Goal: Communication & Community: Answer question/provide support

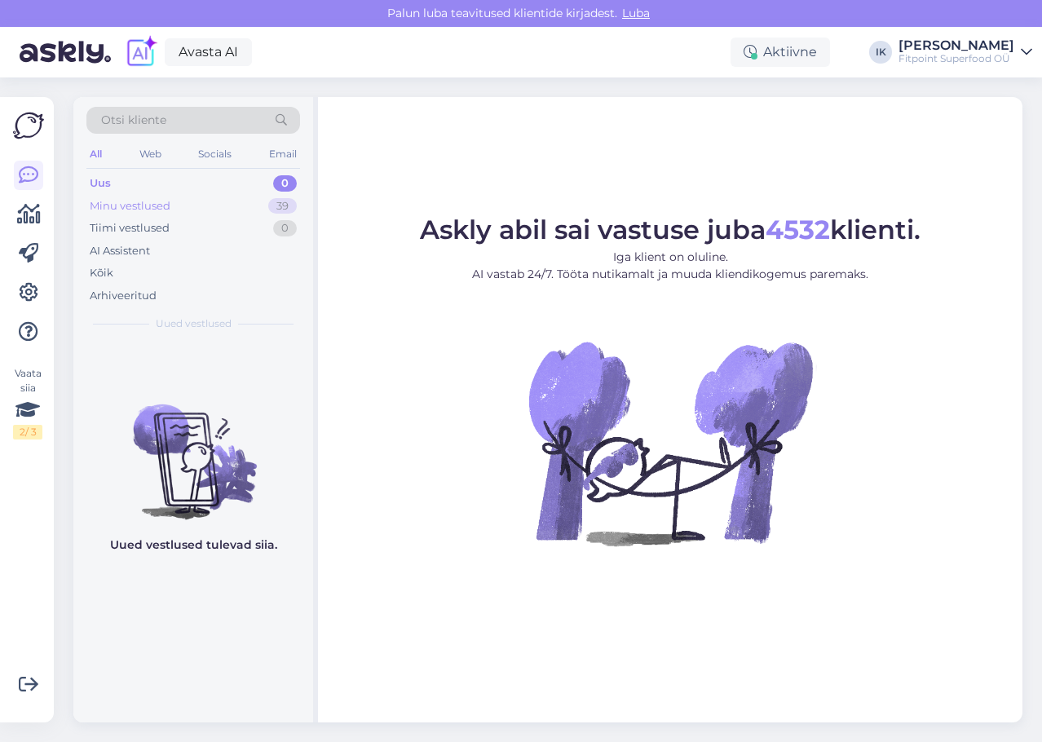
click at [260, 209] on div "Minu vestlused 39" at bounding box center [193, 206] width 214 height 23
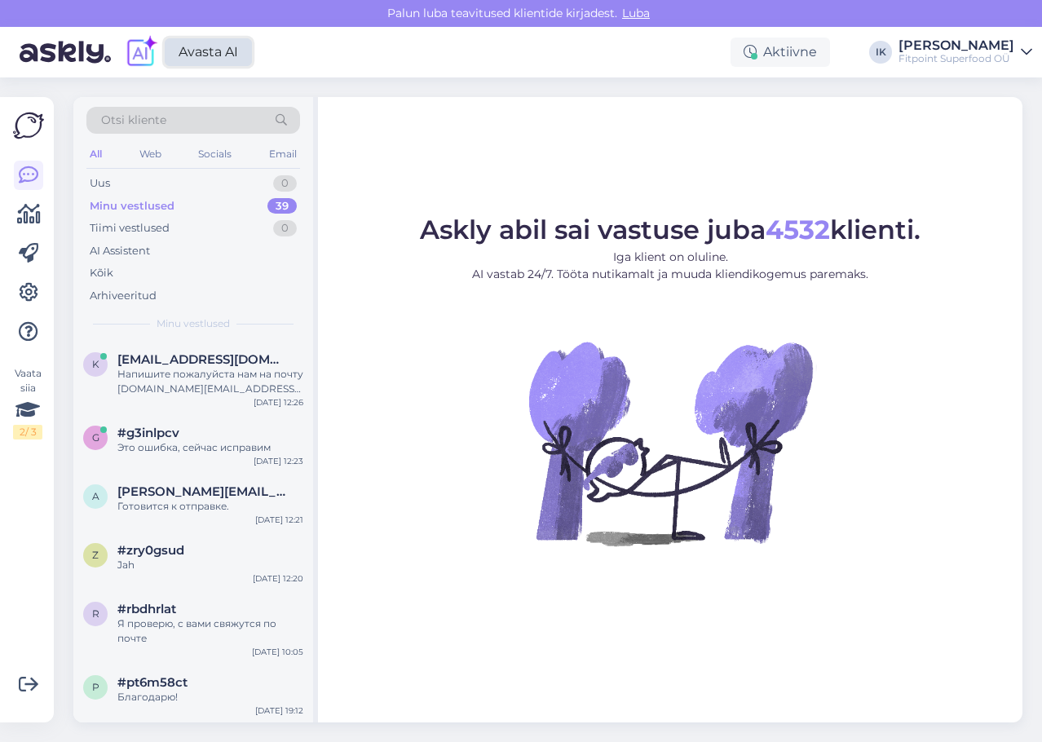
click at [205, 49] on link "Avasta AI" at bounding box center [208, 52] width 87 height 28
click at [151, 373] on div "Напишите пожалуйста нам на почту [DOMAIN_NAME][EMAIL_ADDRESS][DOMAIN_NAME]" at bounding box center [210, 381] width 186 height 29
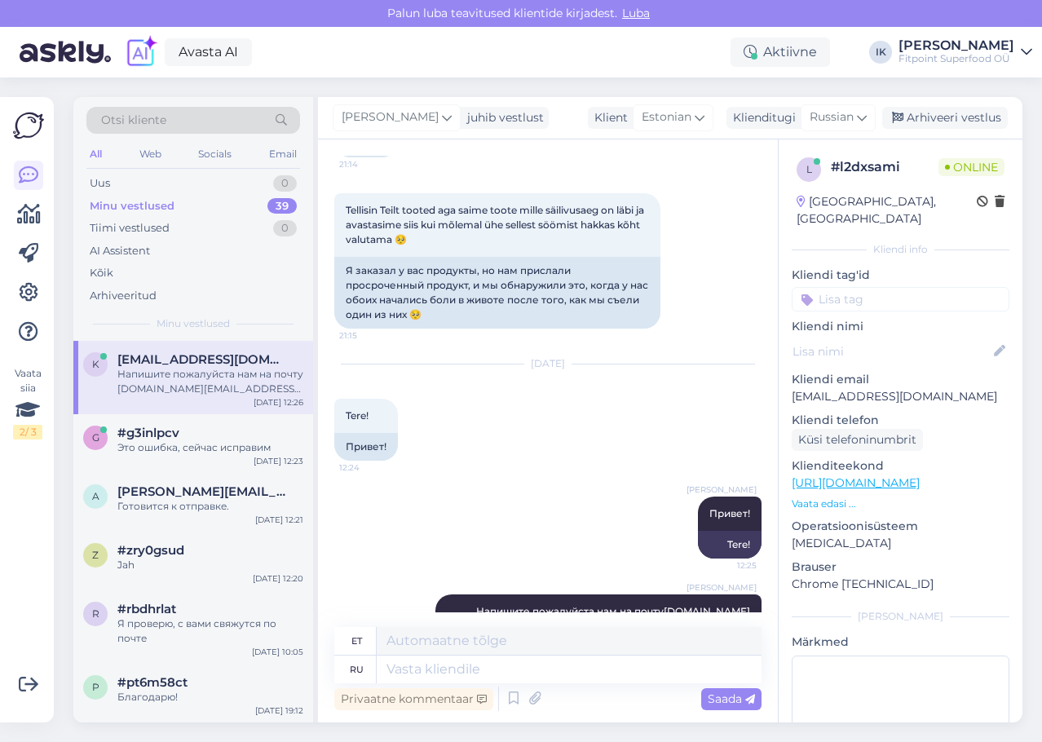
scroll to position [223, 0]
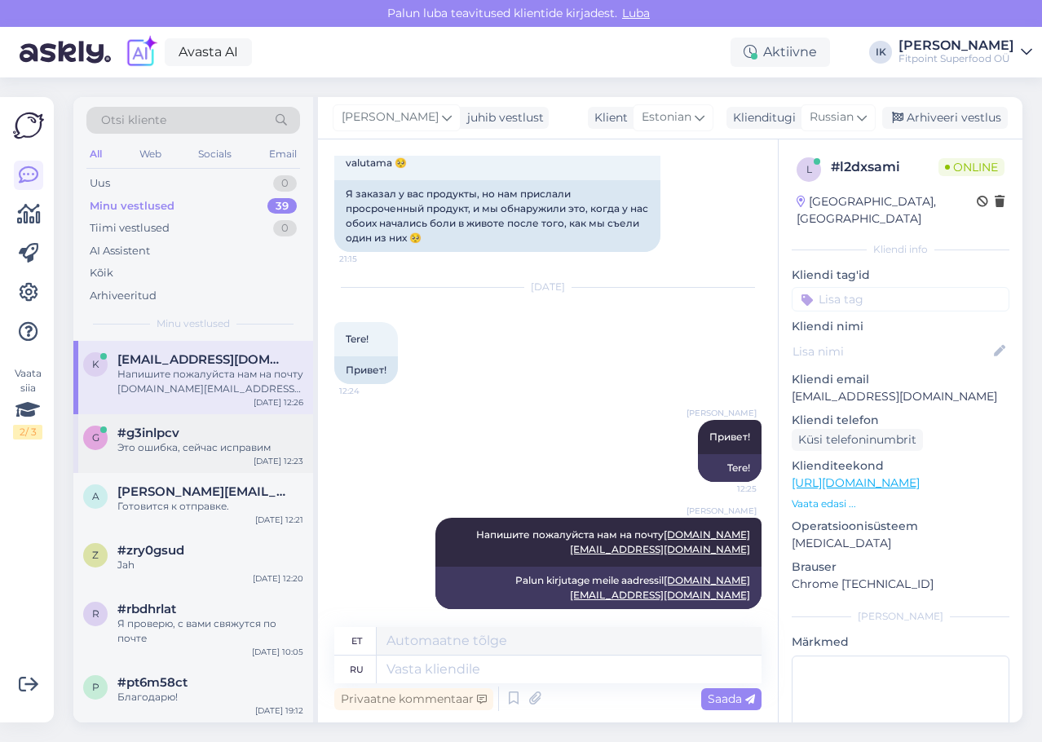
click at [222, 434] on div "#g3inlpcv" at bounding box center [210, 432] width 186 height 15
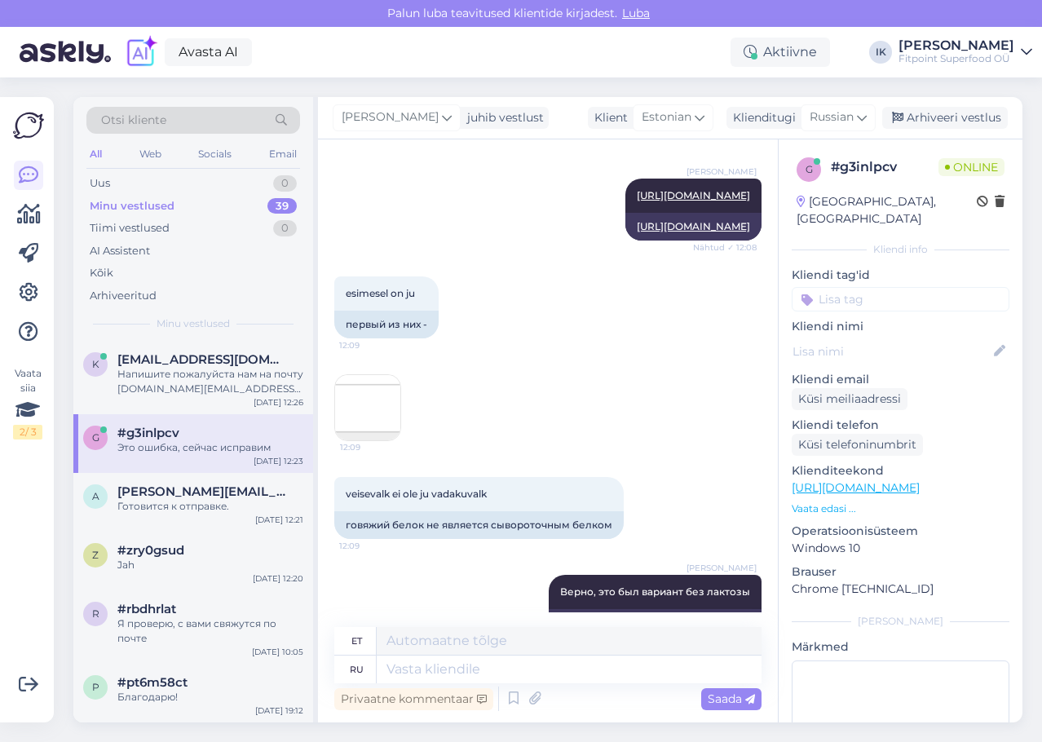
scroll to position [952, 0]
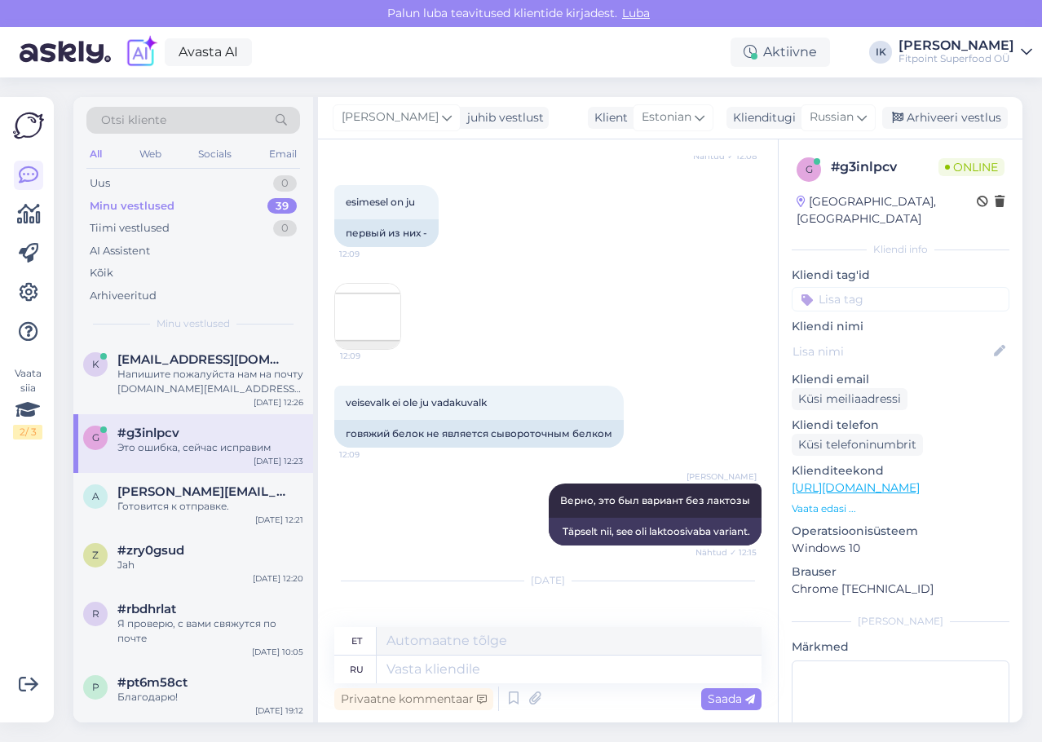
click at [379, 349] on img at bounding box center [367, 316] width 65 height 65
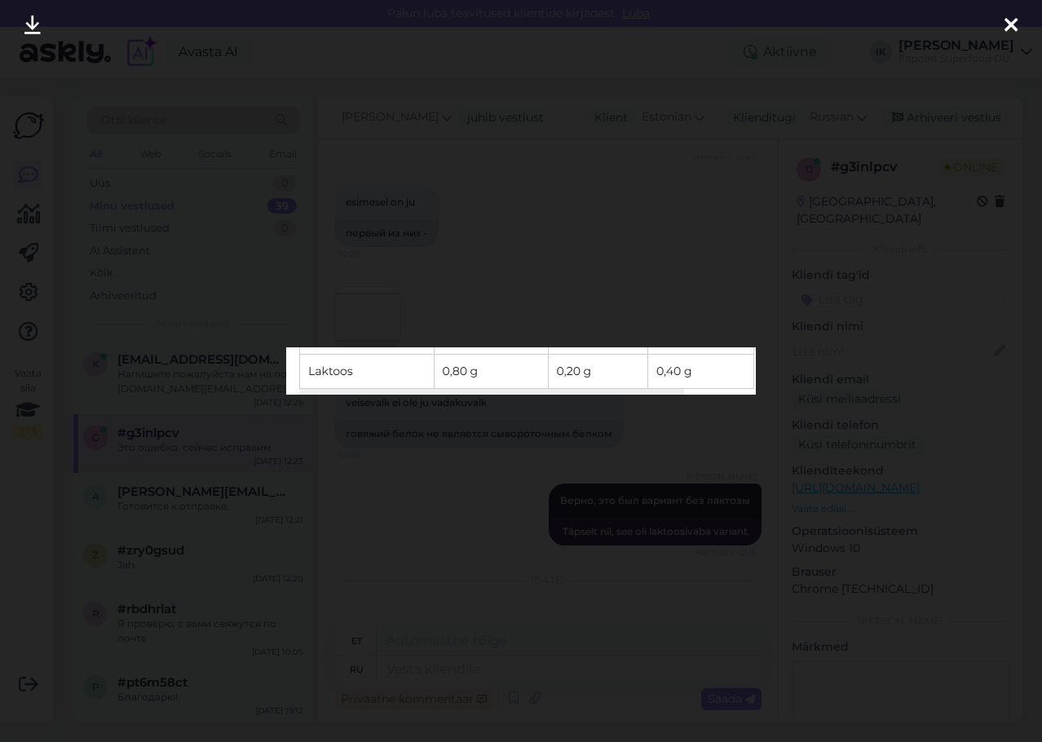
click at [705, 488] on div at bounding box center [521, 371] width 1042 height 742
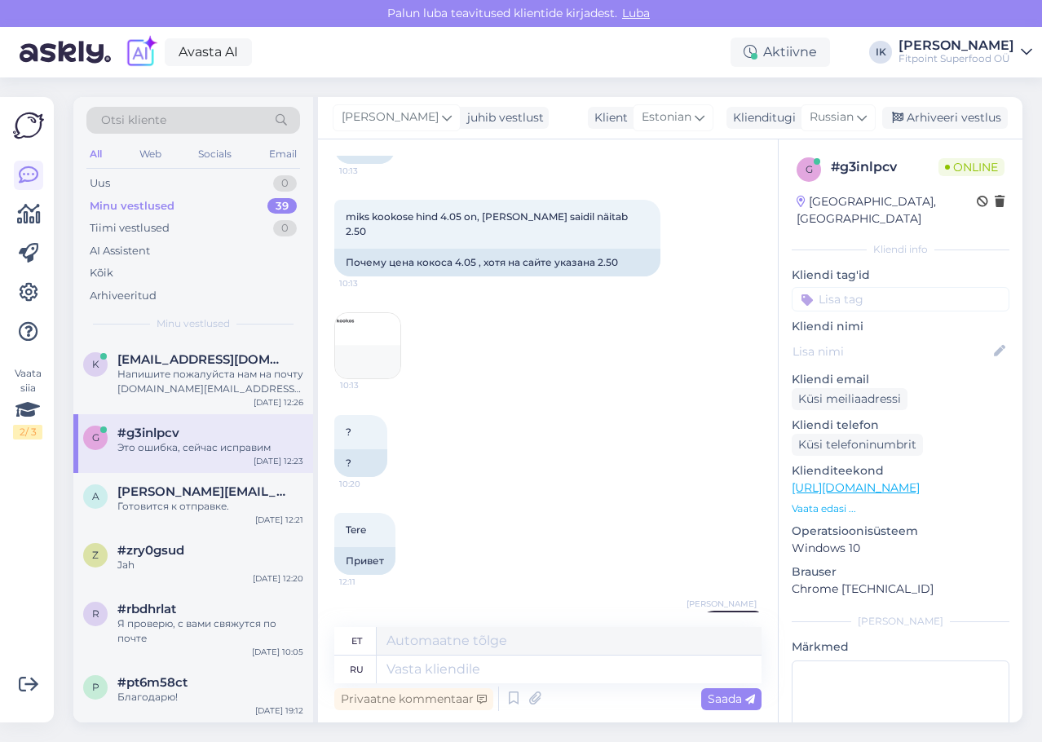
scroll to position [1467, 0]
click at [377, 377] on img at bounding box center [367, 343] width 65 height 65
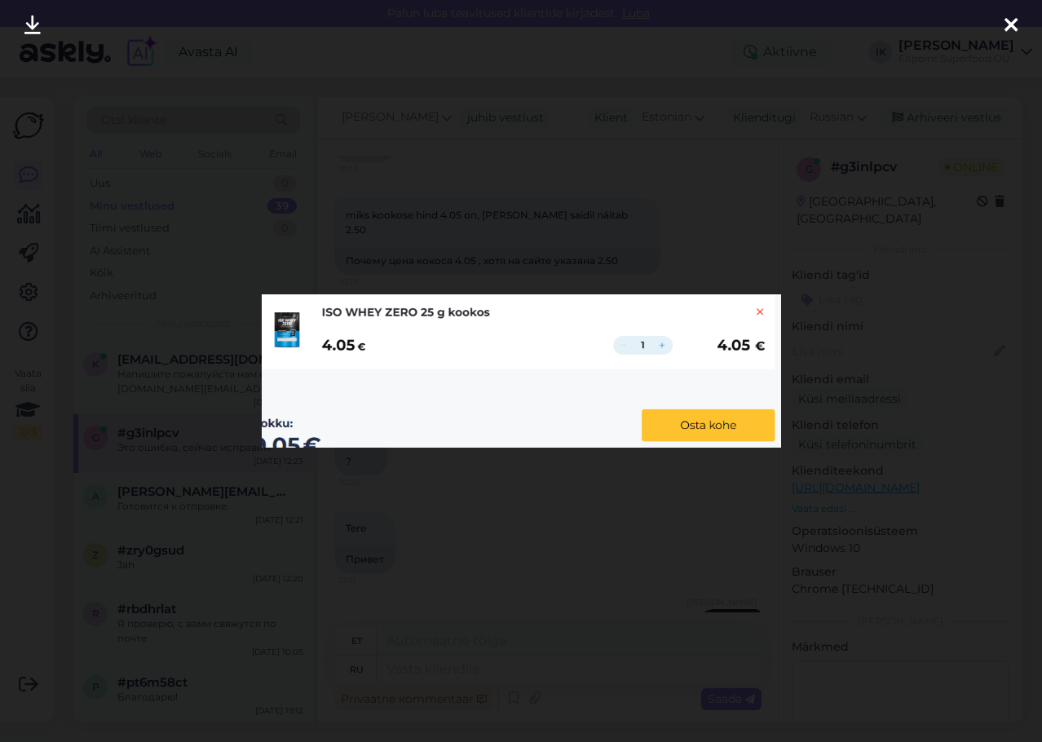
click at [492, 518] on div at bounding box center [521, 371] width 1042 height 742
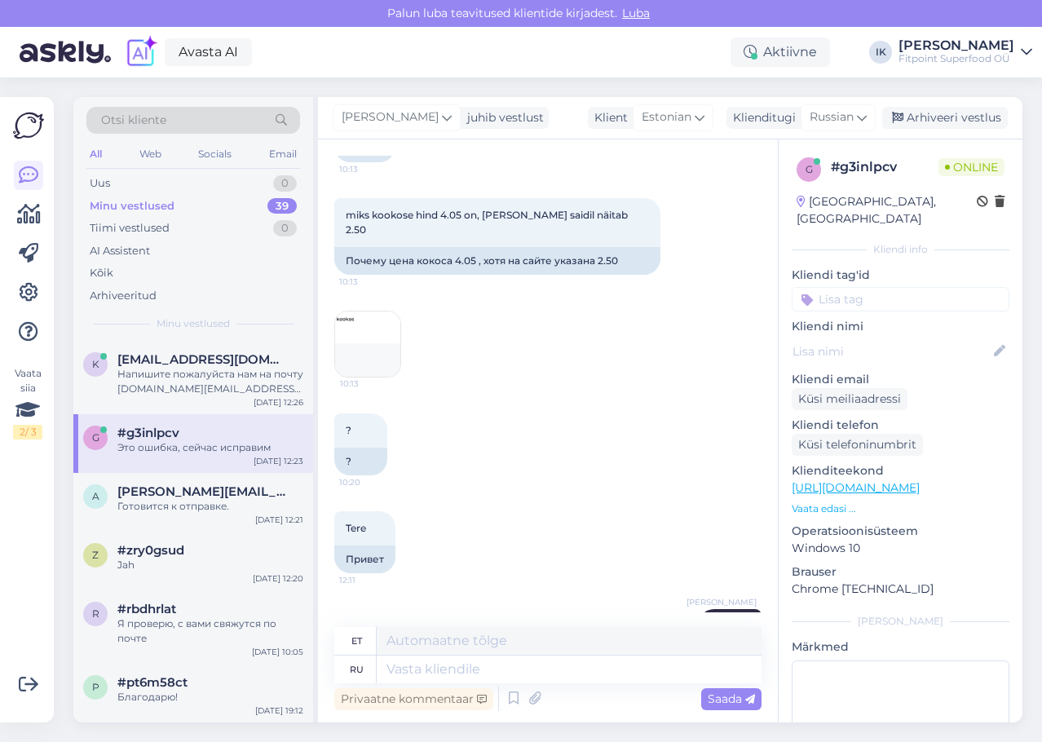
click at [386, 377] on img at bounding box center [367, 343] width 65 height 65
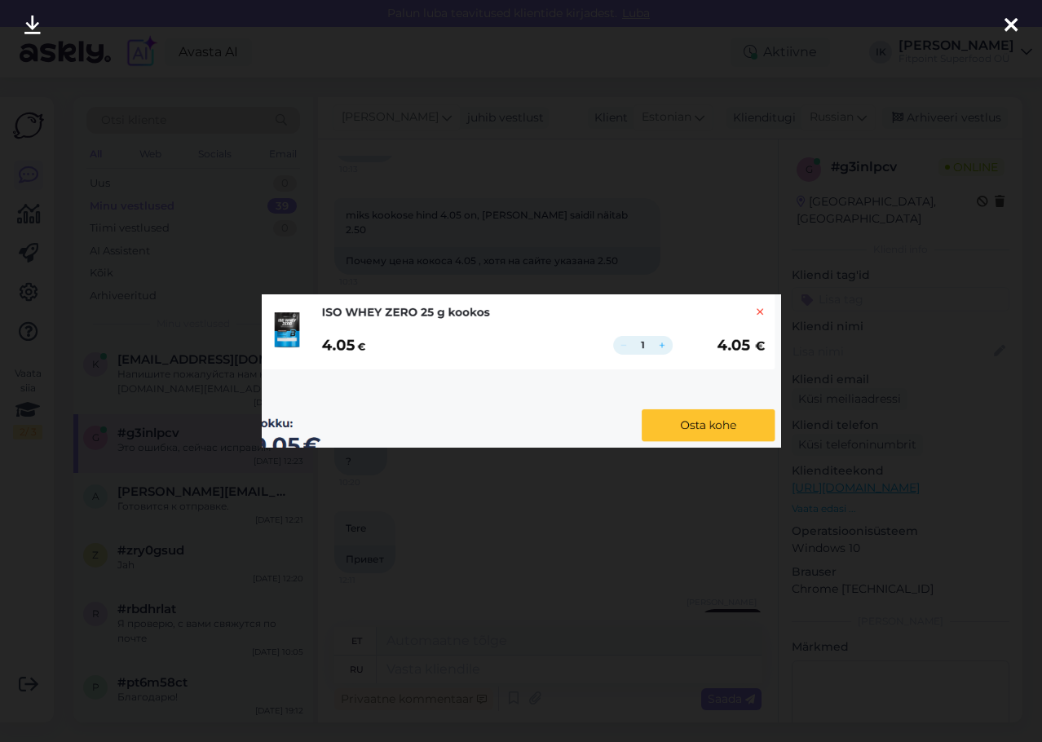
click at [543, 518] on div at bounding box center [521, 371] width 1042 height 742
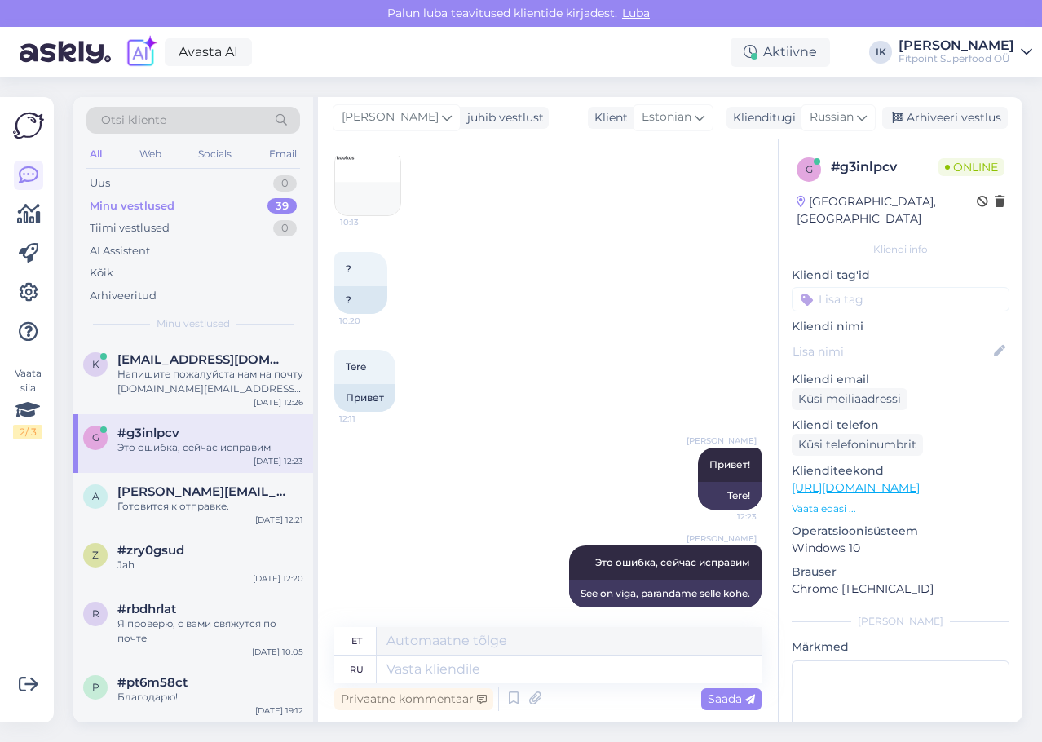
scroll to position [1686, 0]
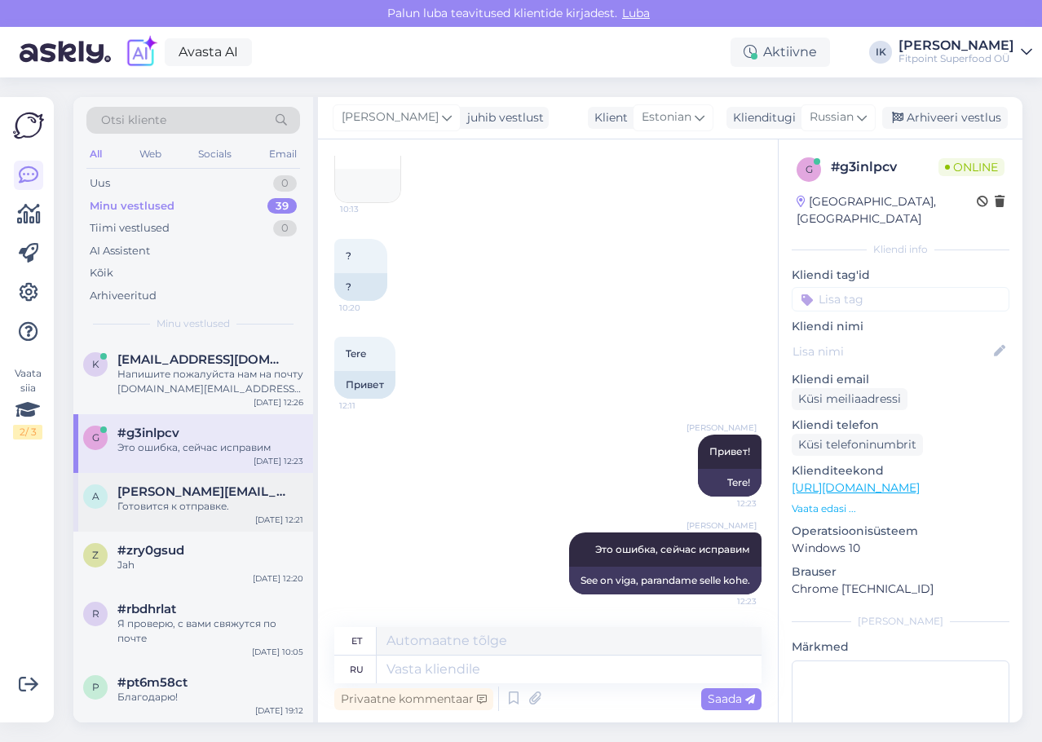
click at [167, 516] on div "a [PERSON_NAME][EMAIL_ADDRESS][DOMAIN_NAME] Готовится к отправке. [DATE] 12:21" at bounding box center [193, 502] width 240 height 59
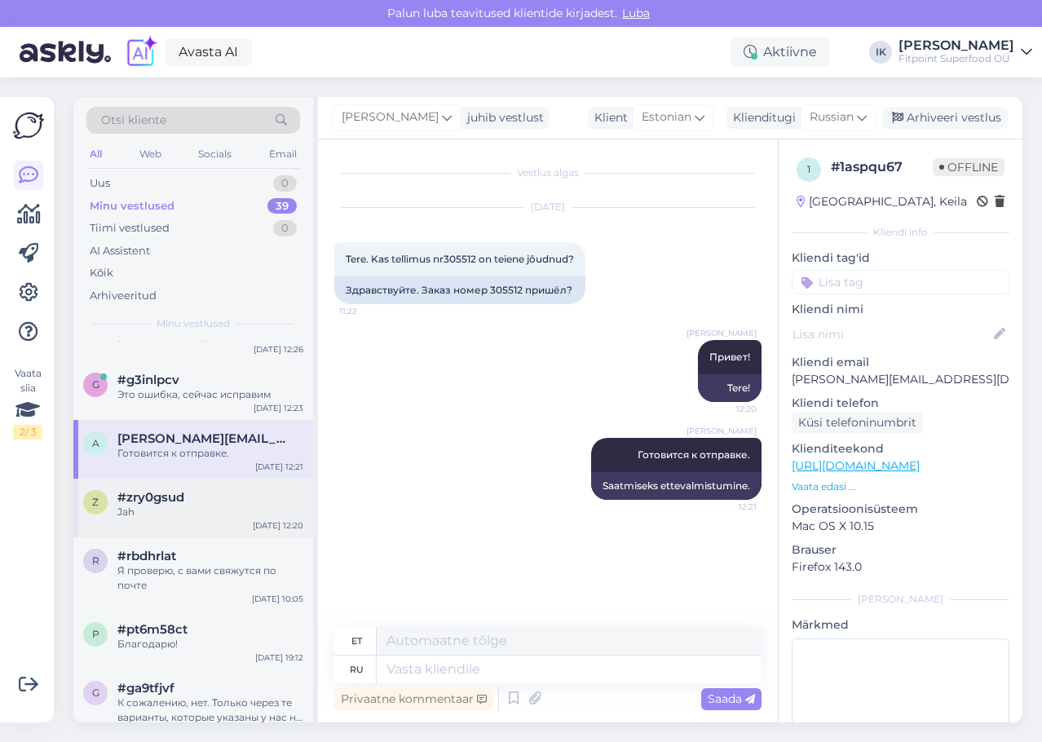
scroll to position [82, 0]
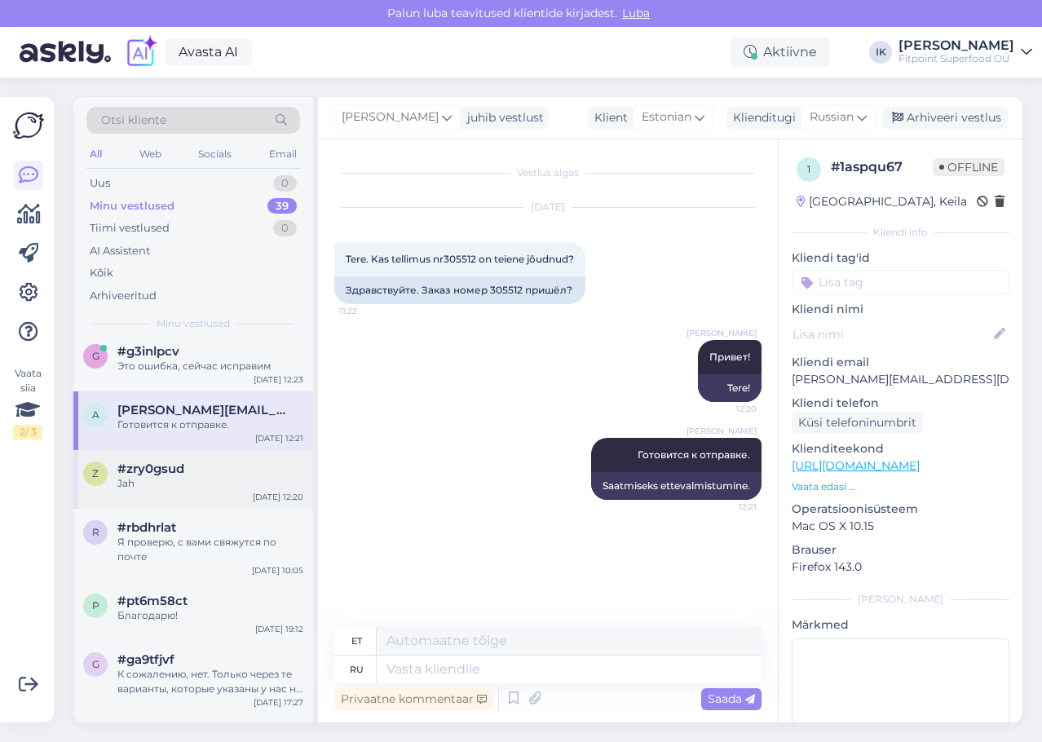
click at [215, 465] on div "#zry0gsud" at bounding box center [210, 468] width 186 height 15
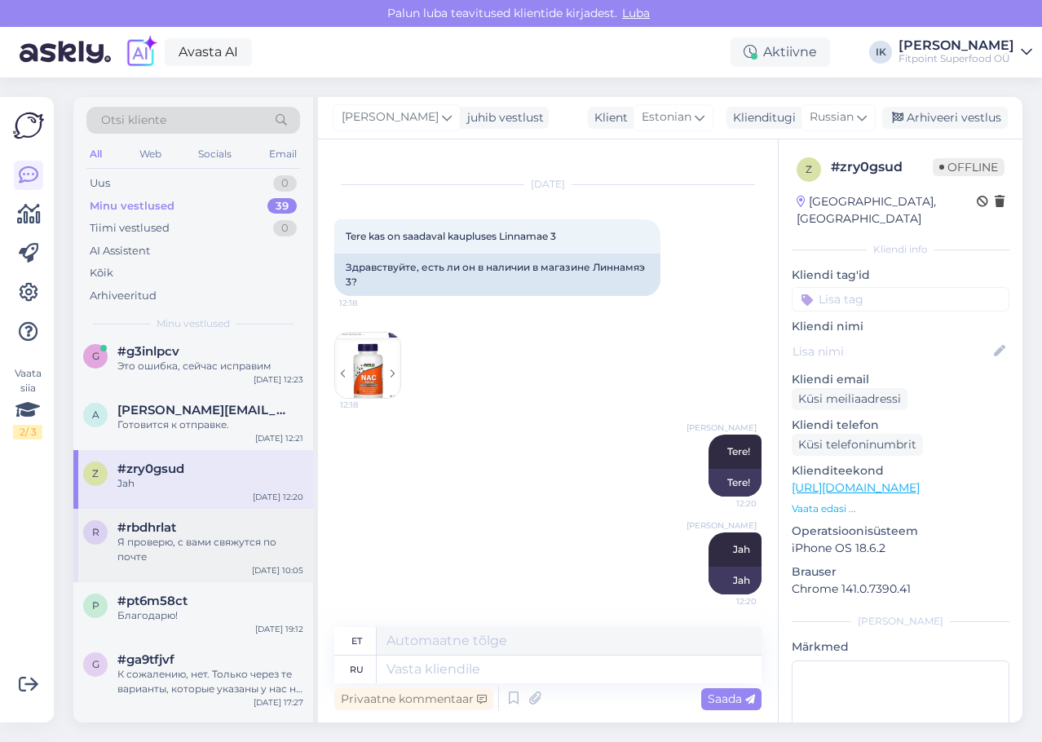
click at [209, 553] on div "Я проверю, с вами свяжутся по почте" at bounding box center [210, 549] width 186 height 29
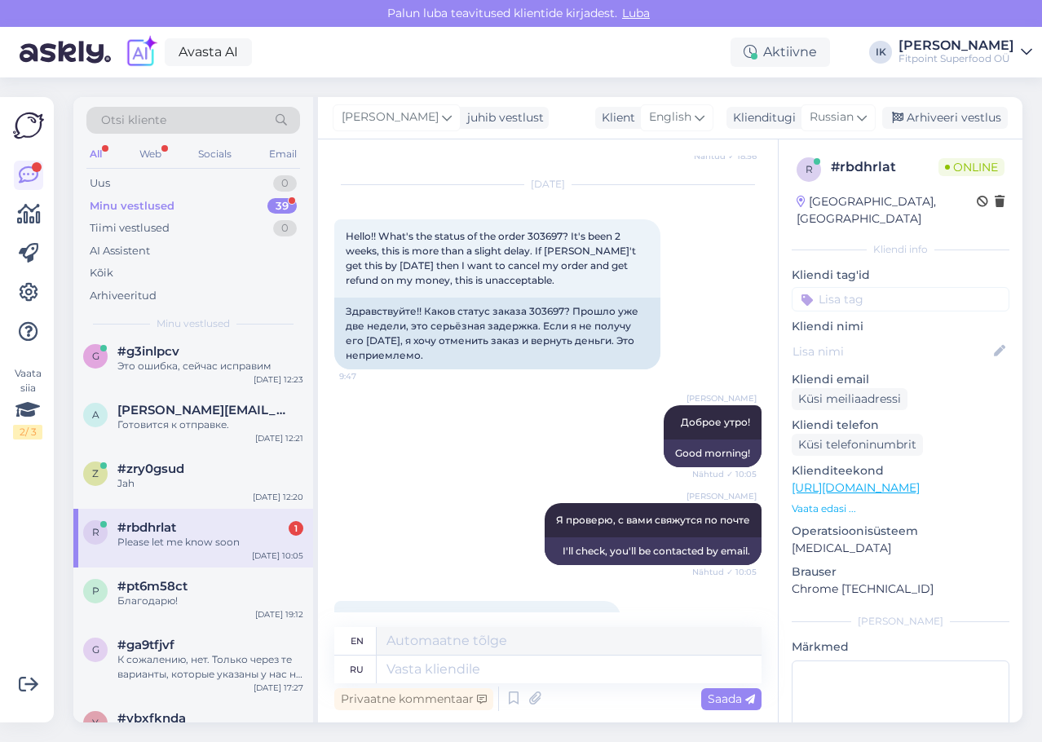
scroll to position [1079, 0]
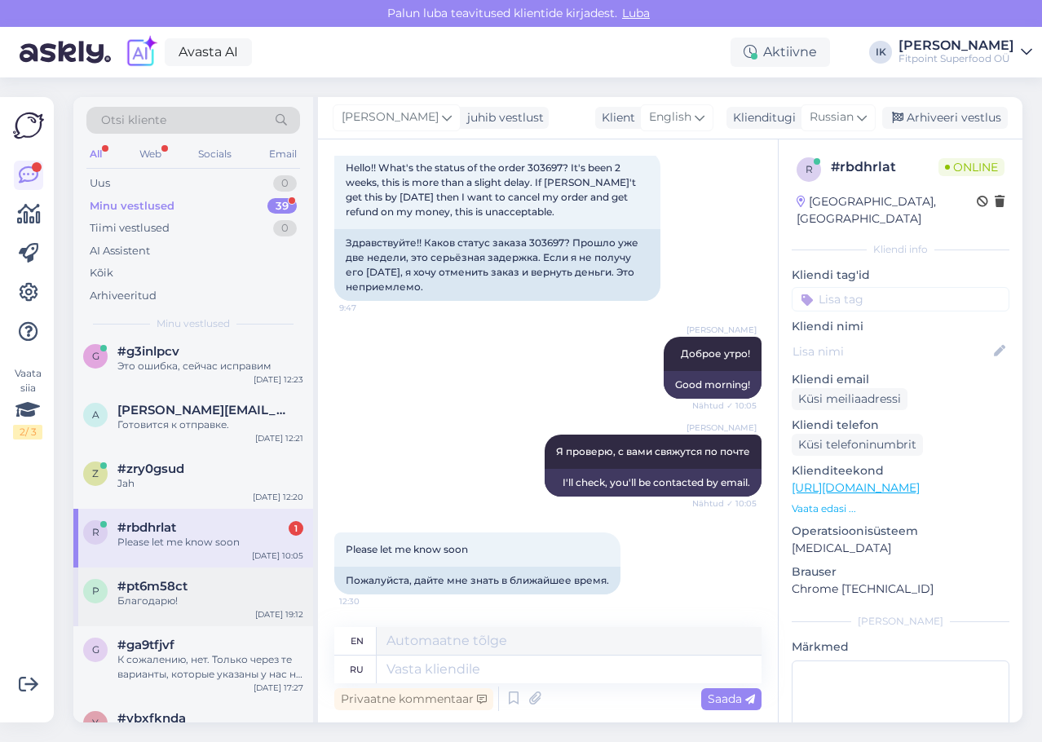
click at [204, 582] on div "#pt6m58ct" at bounding box center [210, 586] width 186 height 15
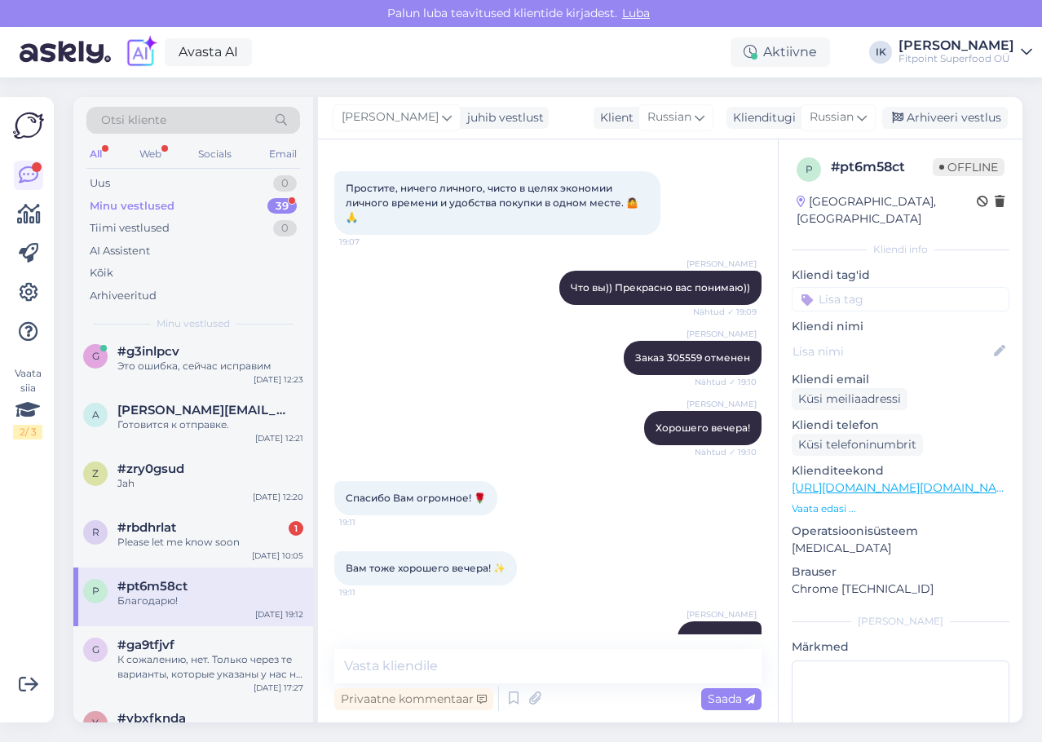
scroll to position [1608, 0]
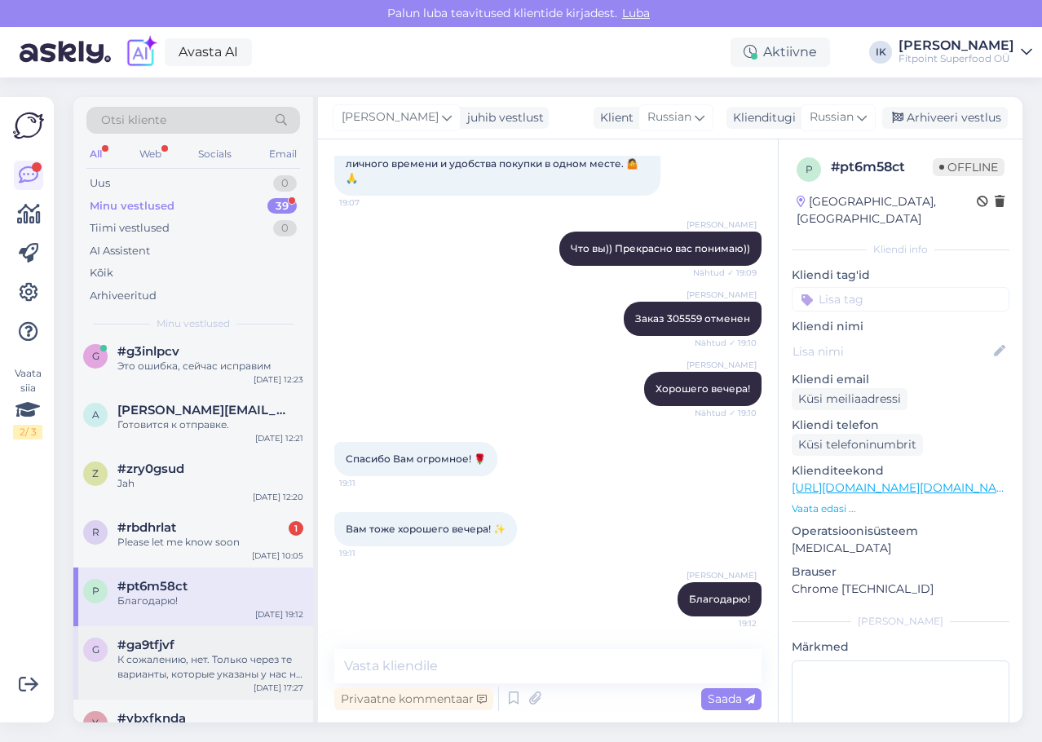
click at [171, 666] on div "К сожалению, нет. Только через те варианты, которые указаны у нас на сайте" at bounding box center [210, 666] width 186 height 29
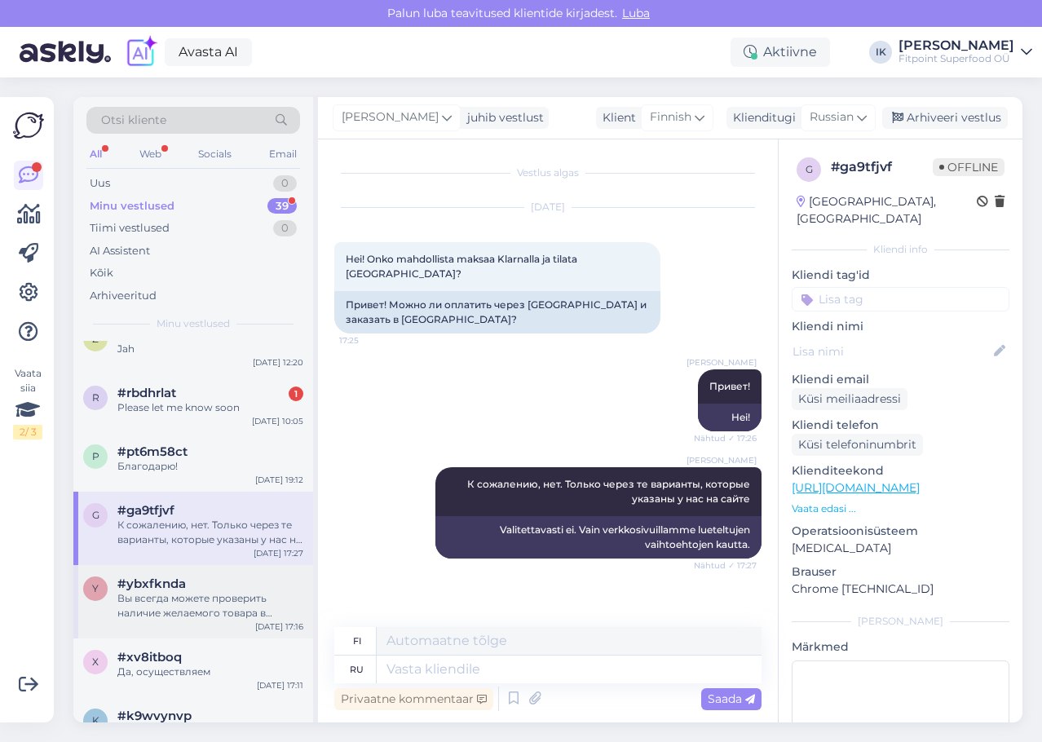
scroll to position [245, 0]
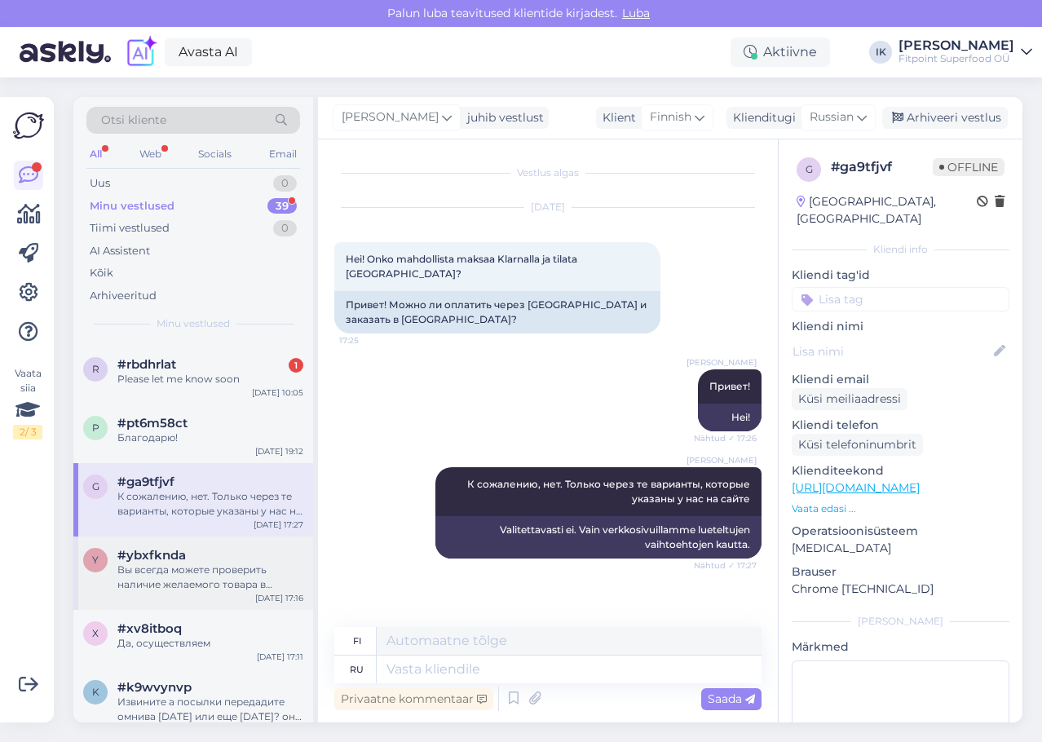
click at [243, 574] on div "Вы всегда можете проверить наличие желаемого товара в магазине на нашем сайте, …" at bounding box center [210, 576] width 186 height 29
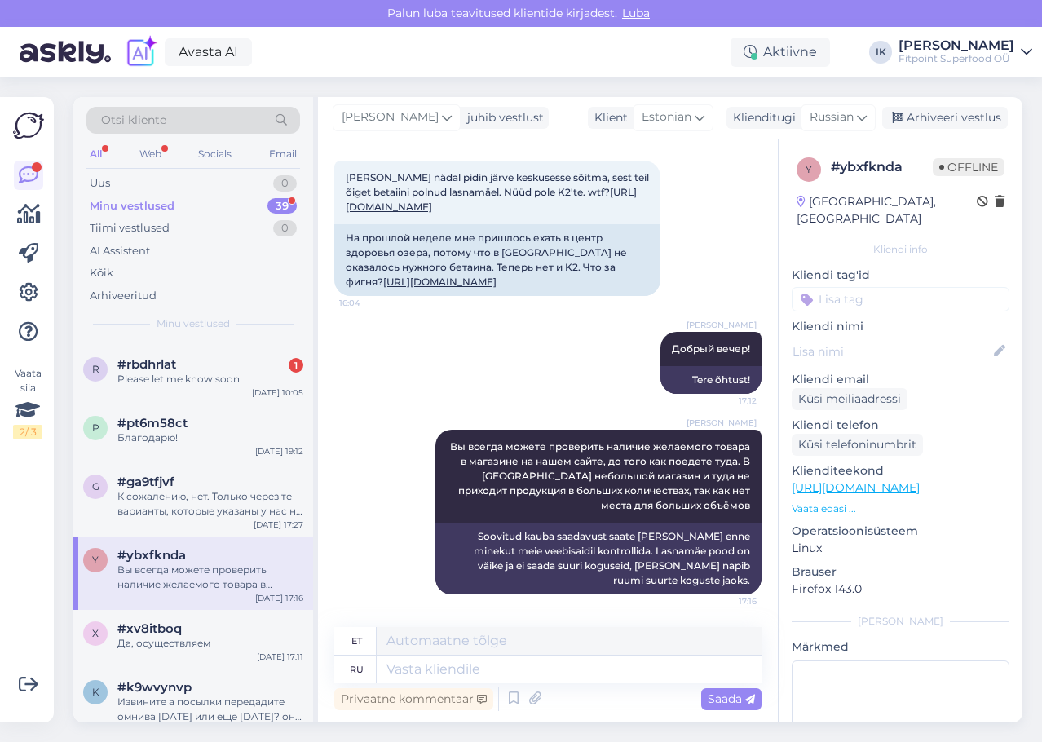
scroll to position [326, 0]
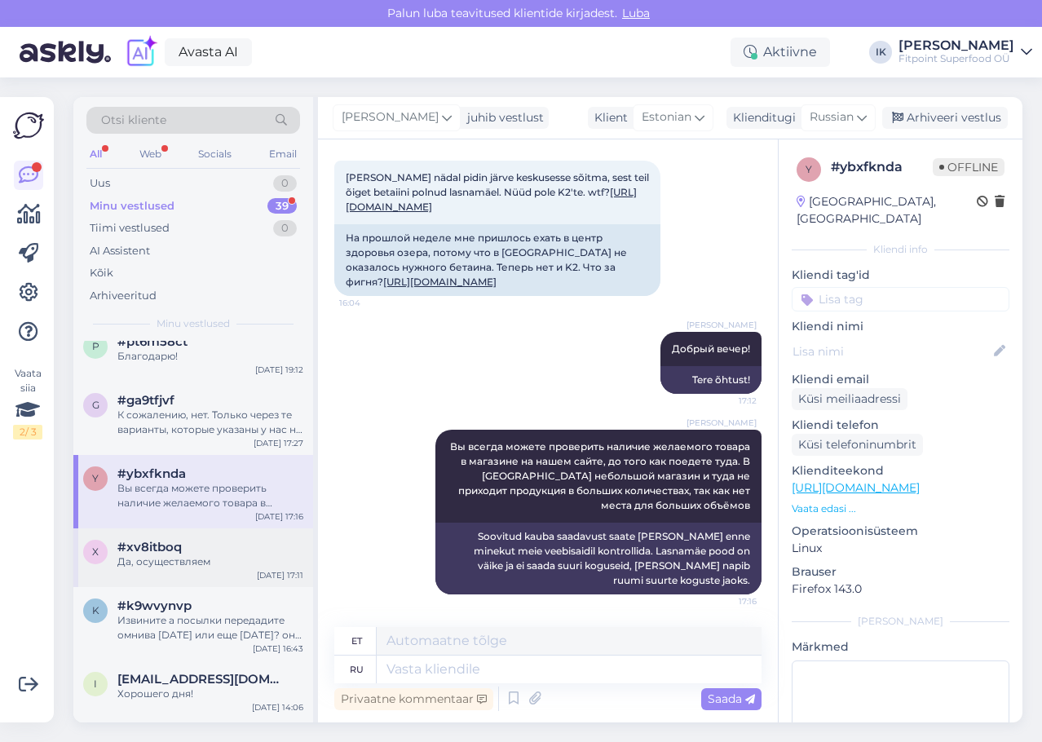
click at [187, 567] on div "Да, осуществляем" at bounding box center [210, 561] width 186 height 15
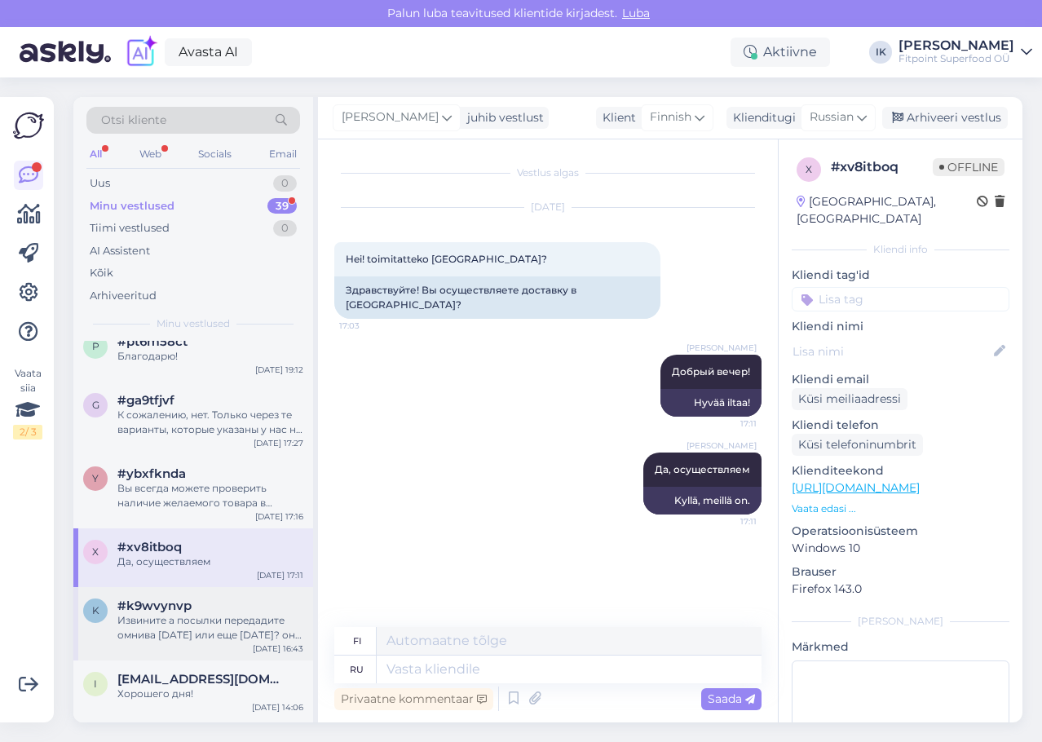
scroll to position [408, 0]
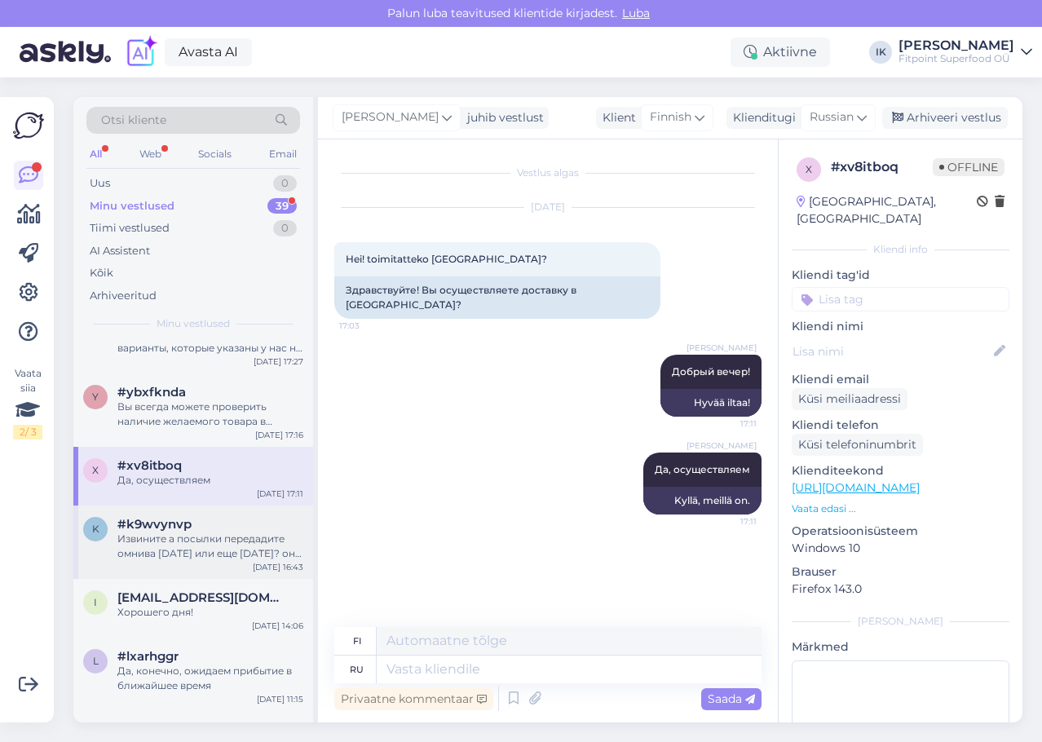
click at [196, 548] on div "Извините а посылки передадите омнива [DATE] или еще [DATE]? они просто зарегист…" at bounding box center [210, 545] width 186 height 29
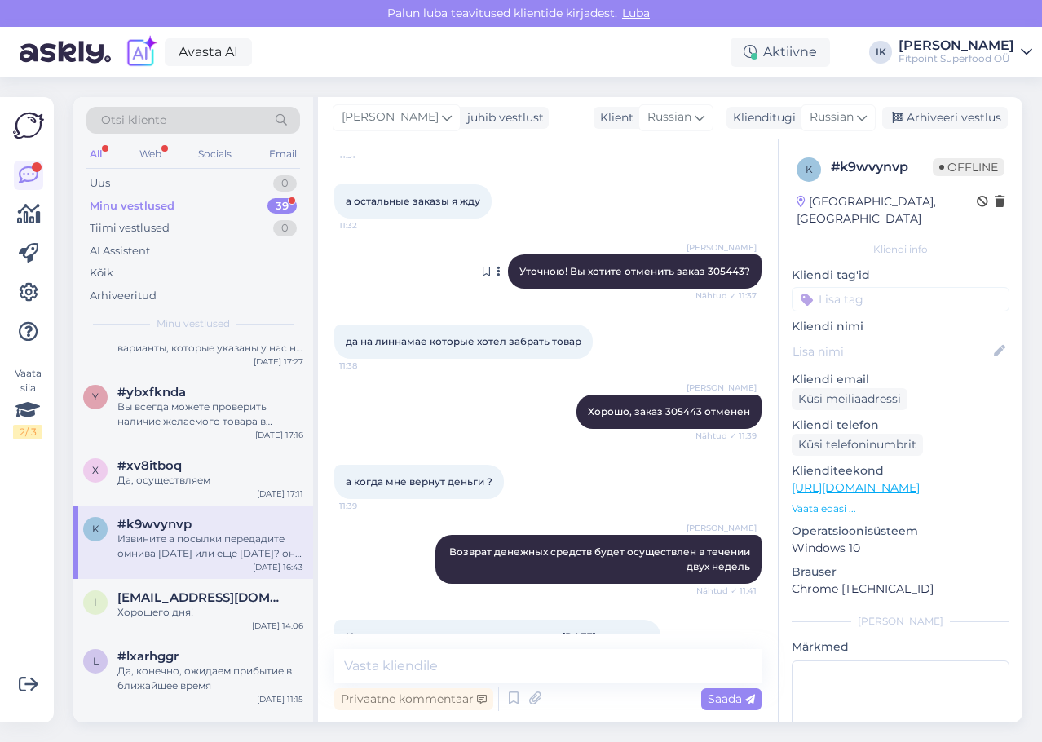
scroll to position [3131, 0]
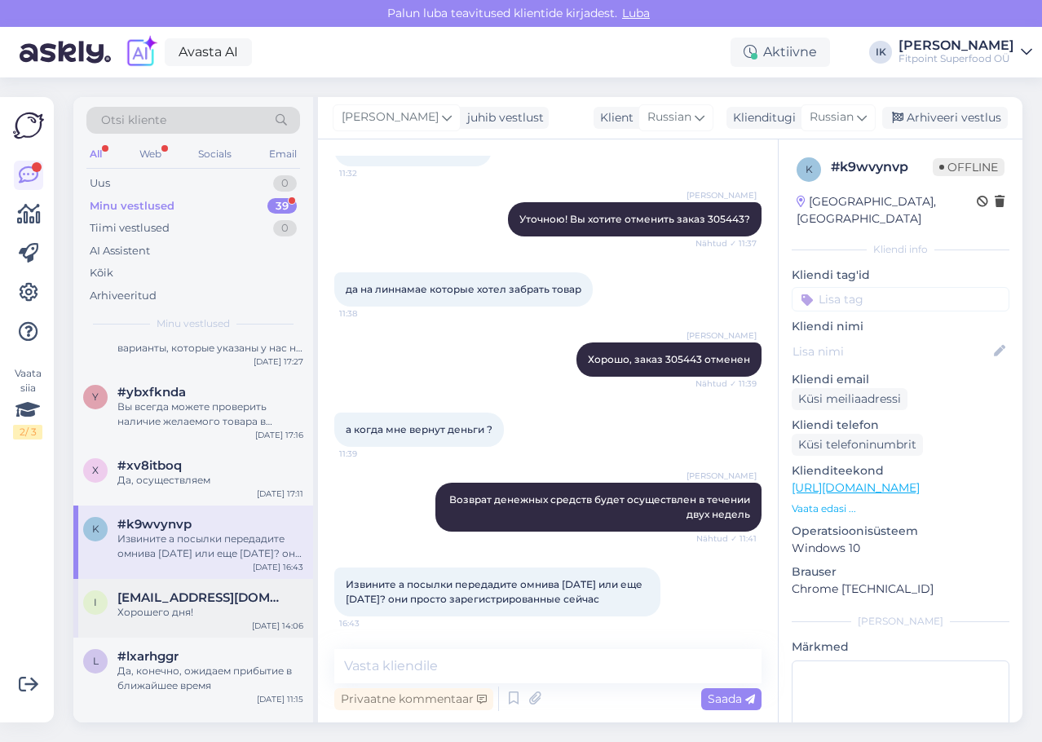
click at [267, 614] on div "Хорошего дня!" at bounding box center [210, 612] width 186 height 15
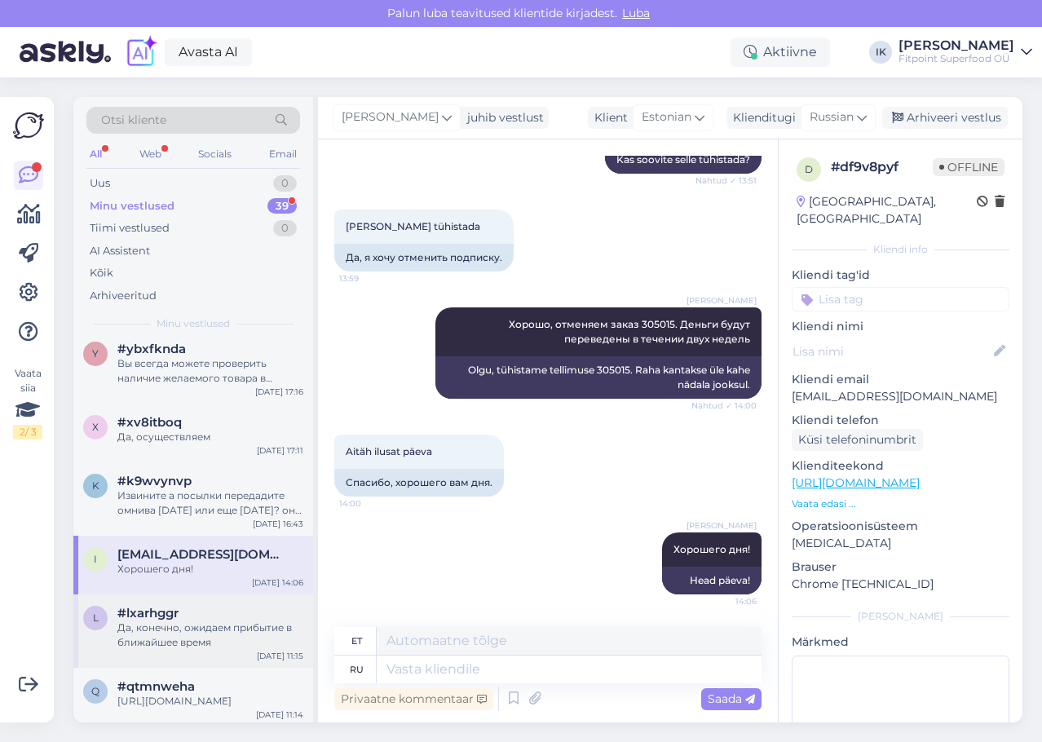
scroll to position [489, 0]
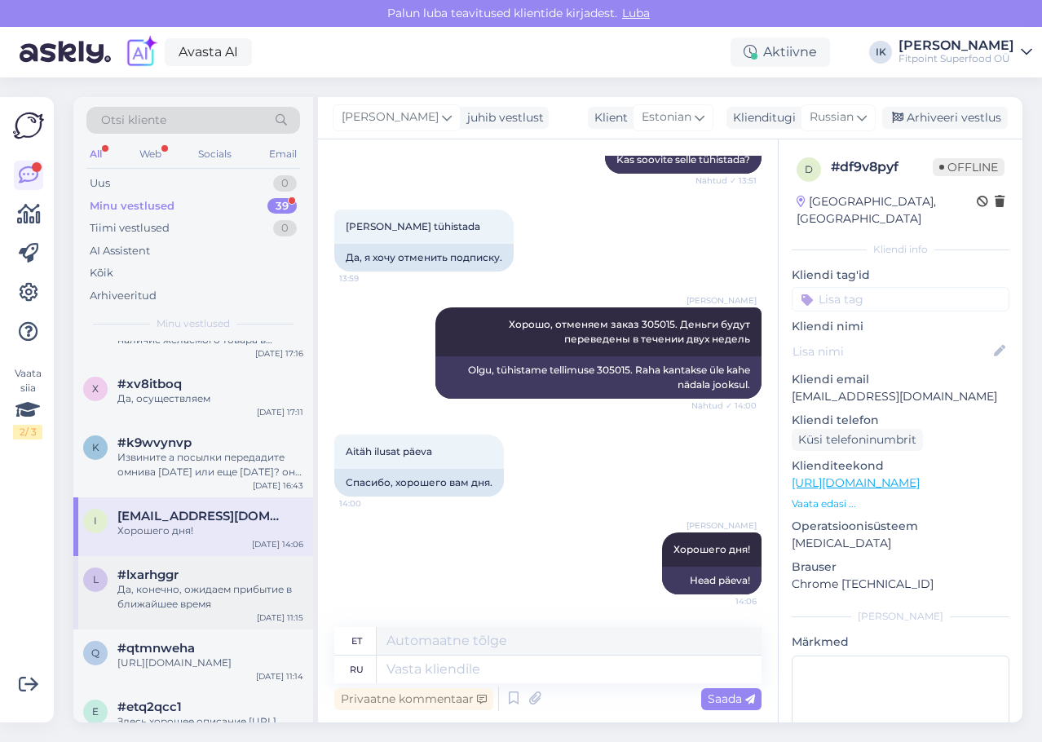
click at [162, 586] on div "Да, конечно, ожидаем прибытие в ближайшее время" at bounding box center [210, 596] width 186 height 29
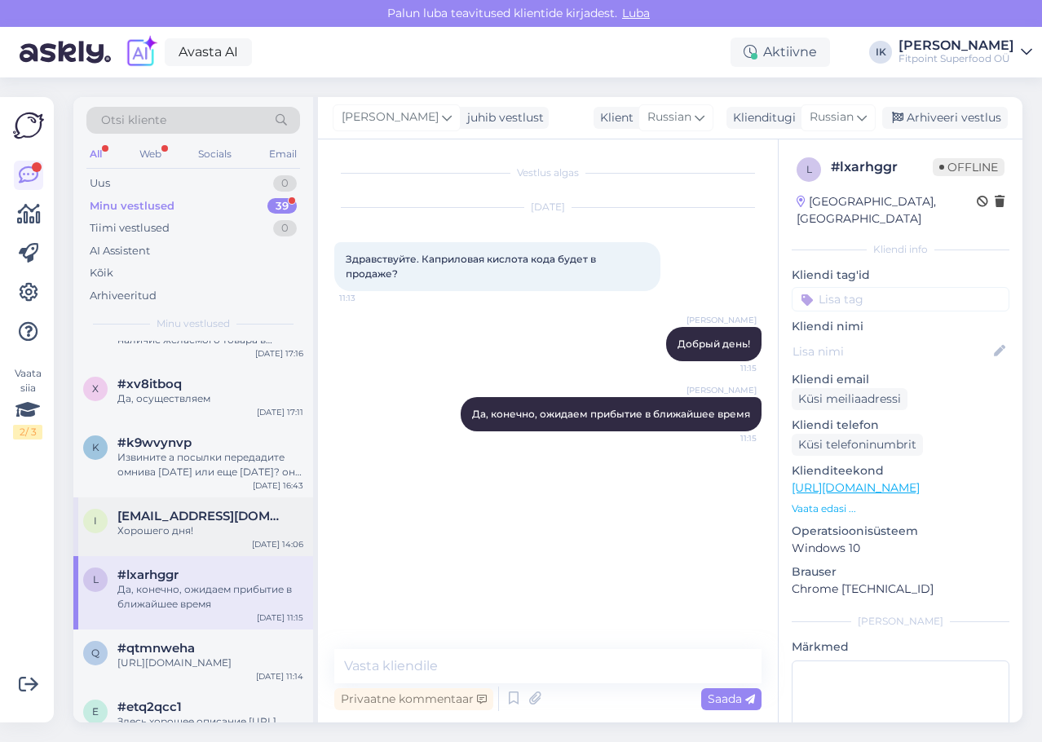
scroll to position [571, 0]
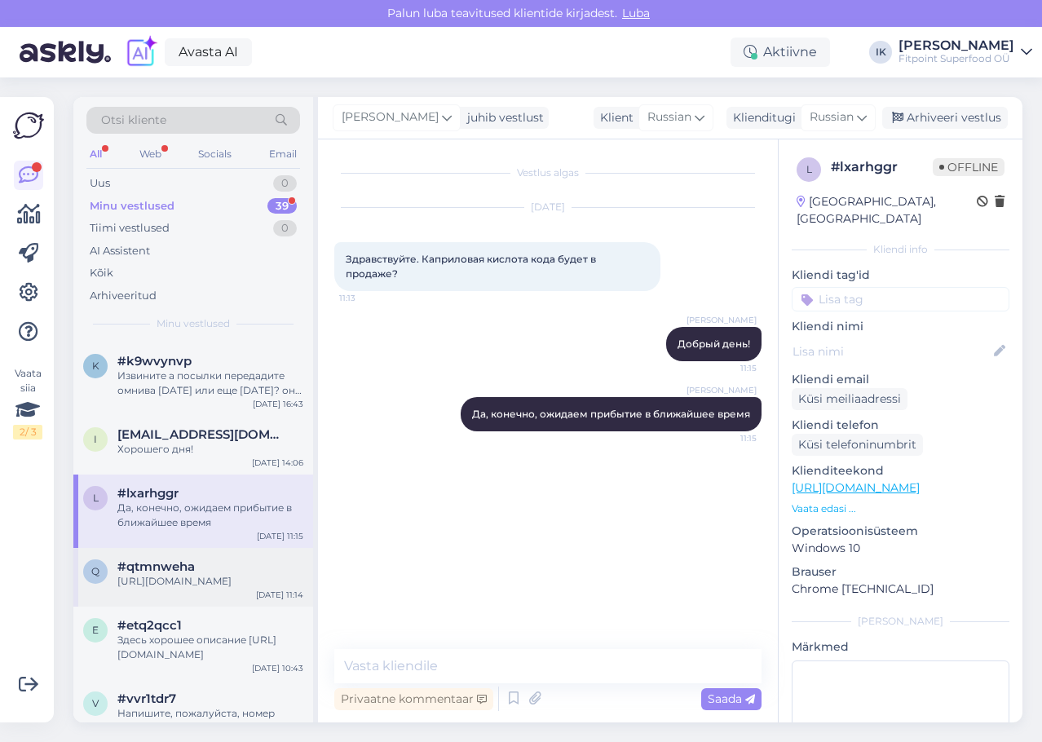
click at [242, 589] on div "[URL][DOMAIN_NAME]" at bounding box center [210, 581] width 186 height 15
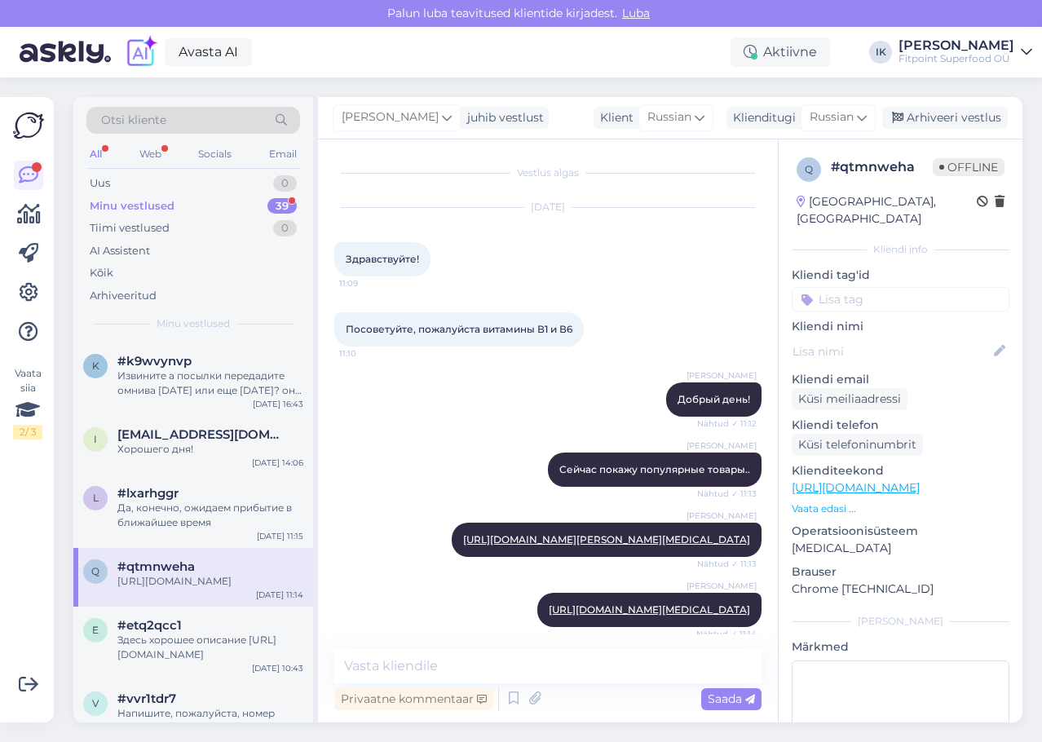
scroll to position [0, 0]
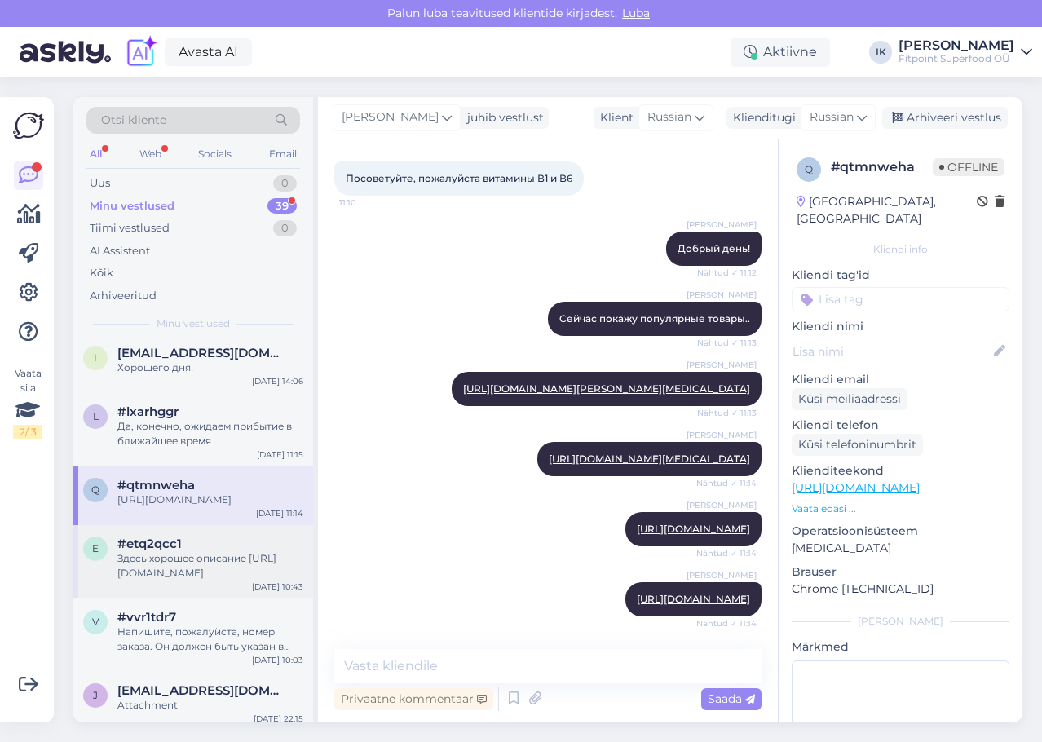
click at [214, 551] on div "#etq2qcc1" at bounding box center [210, 543] width 186 height 15
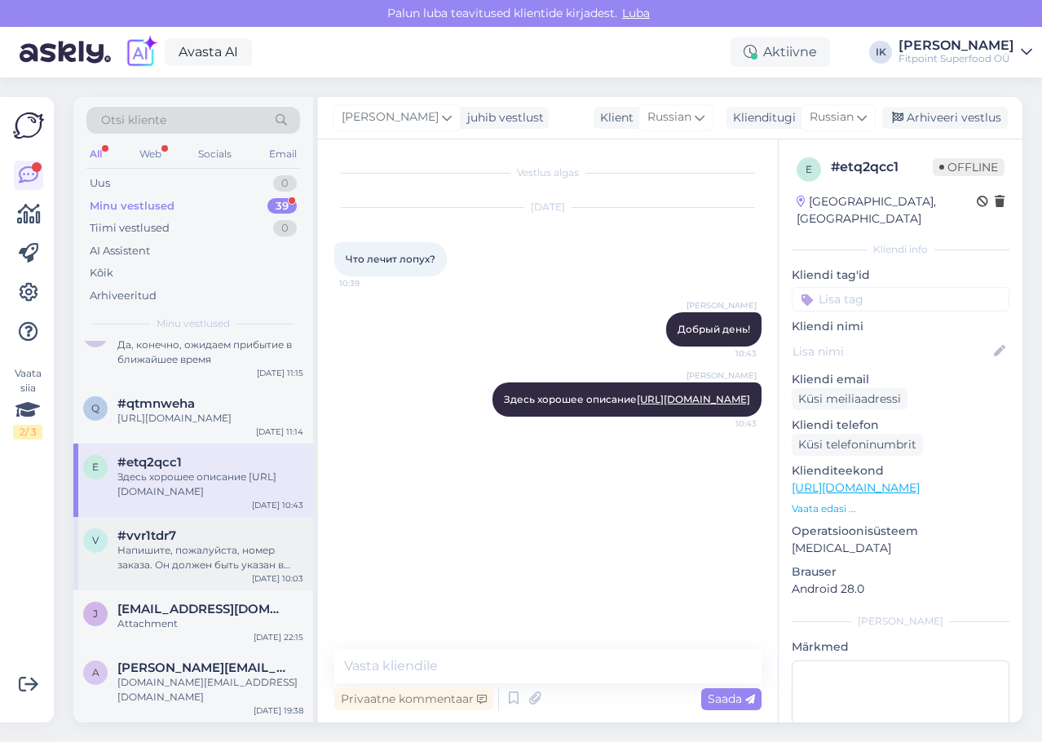
click at [232, 558] on div "Напишите, пожалуйста, номер заказа. Он должен быть указан в платежном пояснении" at bounding box center [210, 557] width 186 height 29
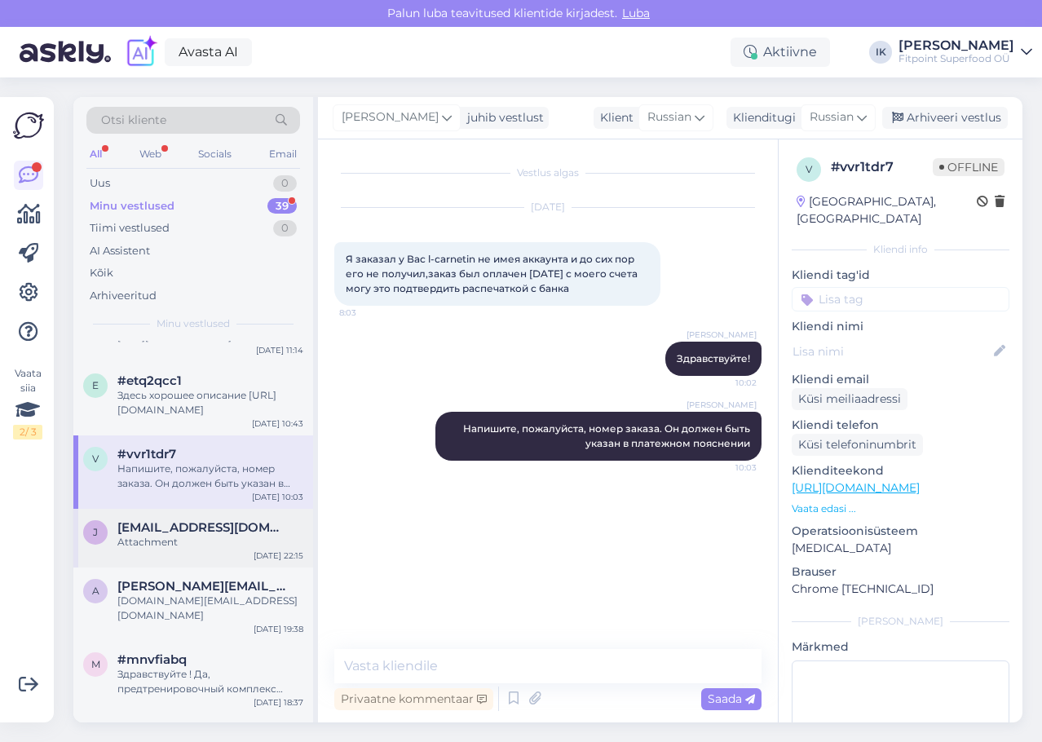
click at [214, 567] on div "j [EMAIL_ADDRESS][DOMAIN_NAME] Attachment [DATE] 22:15" at bounding box center [193, 538] width 240 height 59
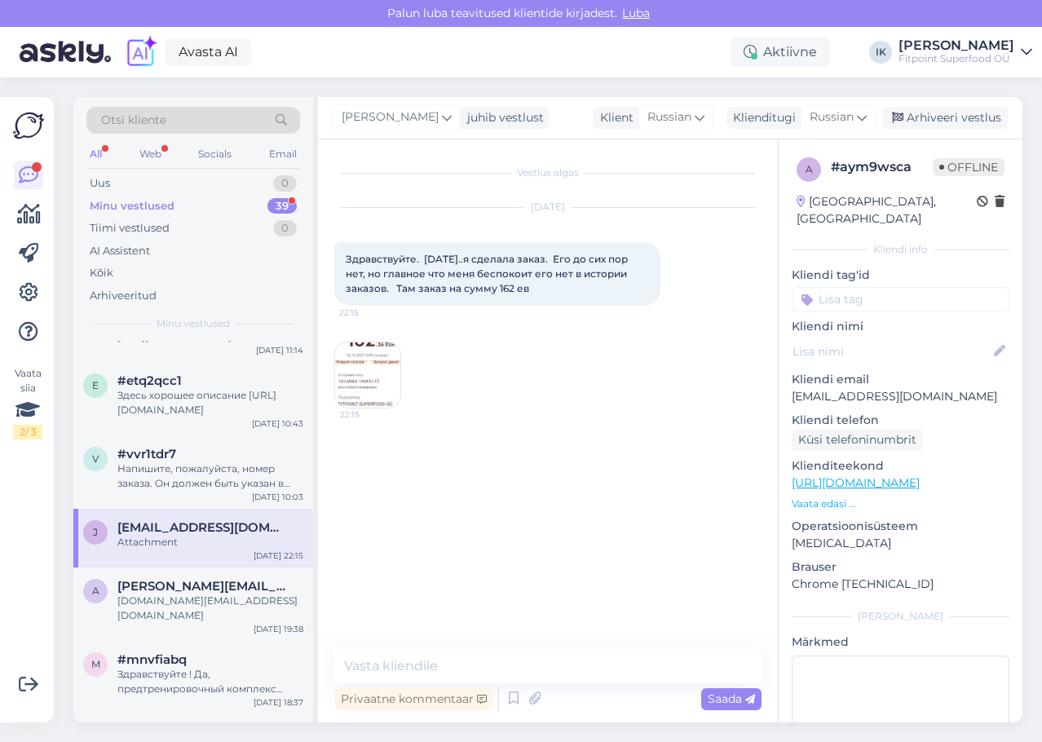
click at [380, 381] on img at bounding box center [367, 374] width 65 height 65
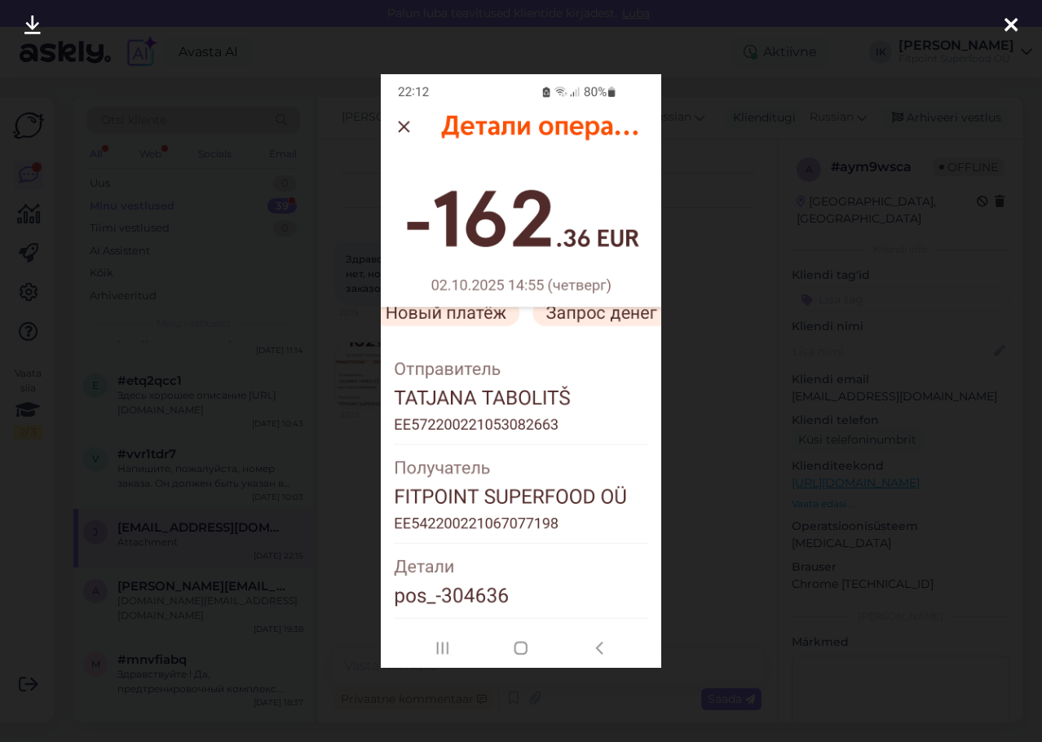
click at [912, 435] on div at bounding box center [521, 371] width 1042 height 742
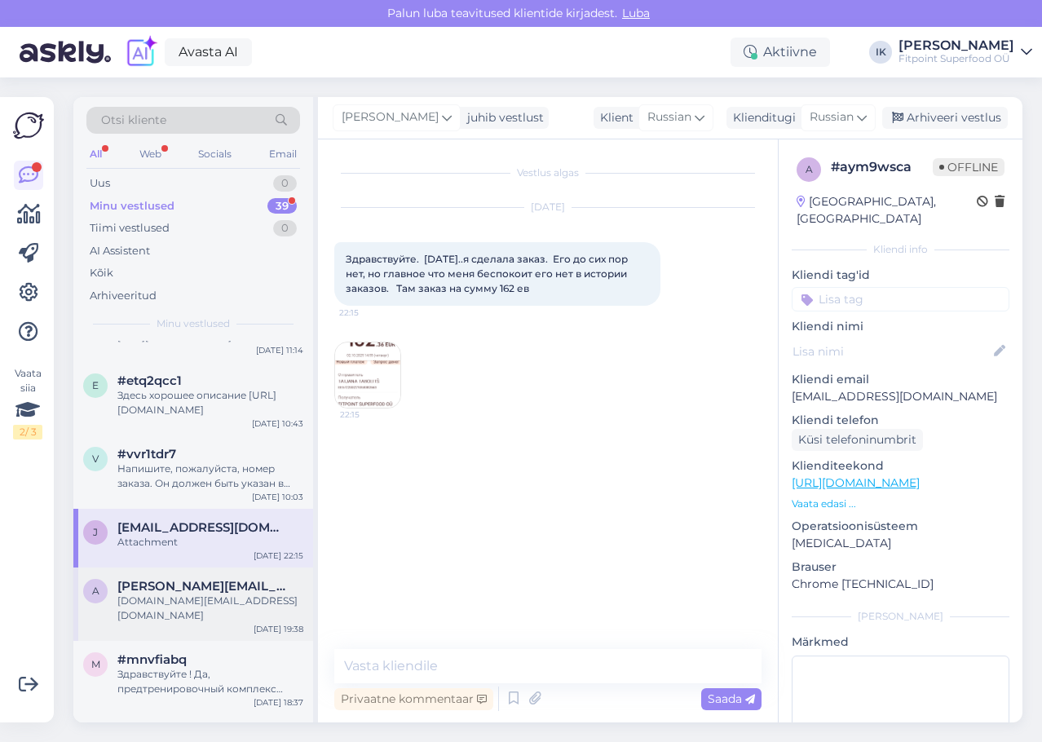
click at [271, 593] on span "[PERSON_NAME][EMAIL_ADDRESS][DOMAIN_NAME]" at bounding box center [202, 586] width 170 height 15
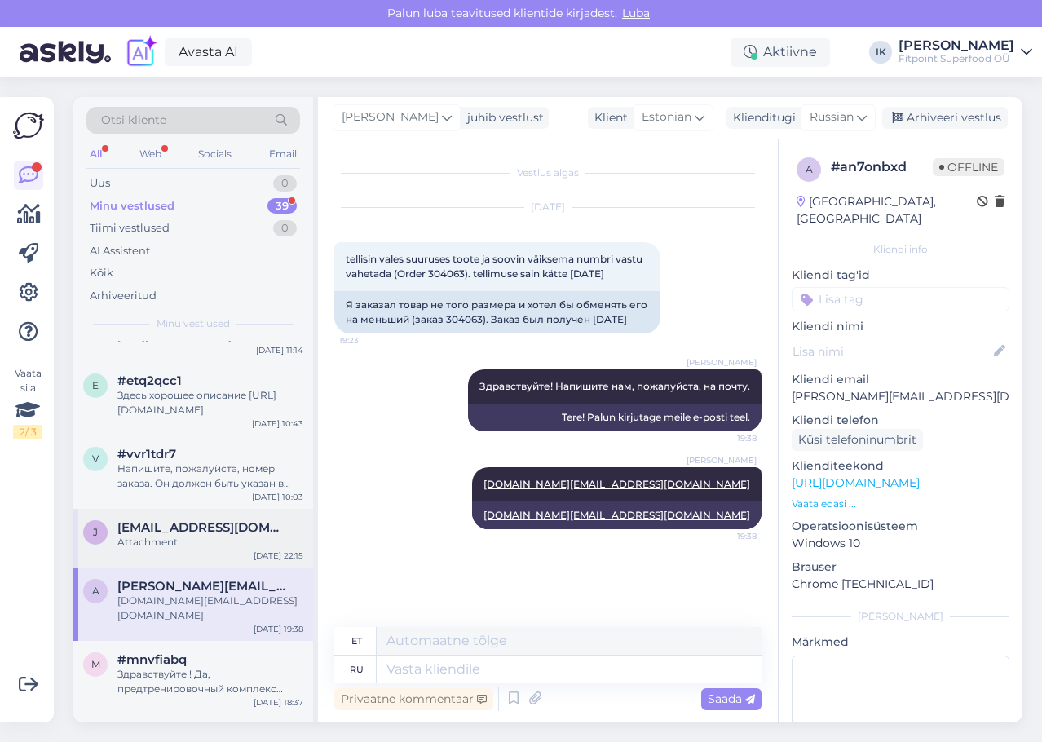
scroll to position [897, 0]
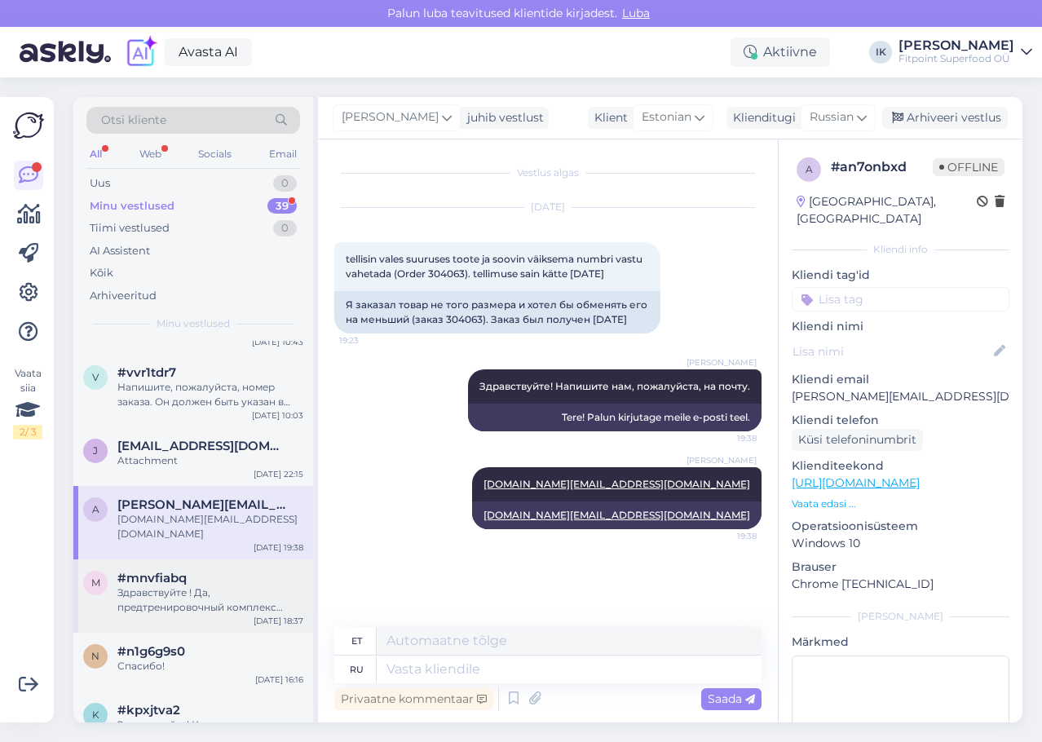
click at [222, 602] on div "Здравствуйте ! Да, предтренировочный комплекс Jack3d содержит экстракт герани к…" at bounding box center [210, 599] width 186 height 29
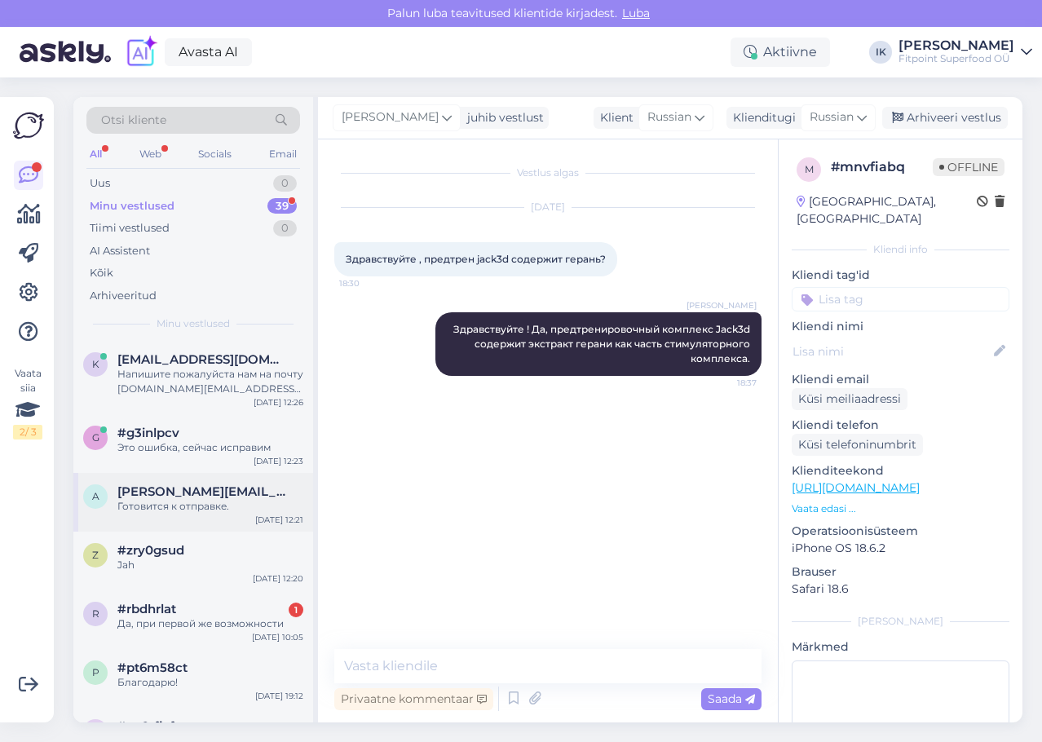
scroll to position [0, 0]
